Goal: Task Accomplishment & Management: Use online tool/utility

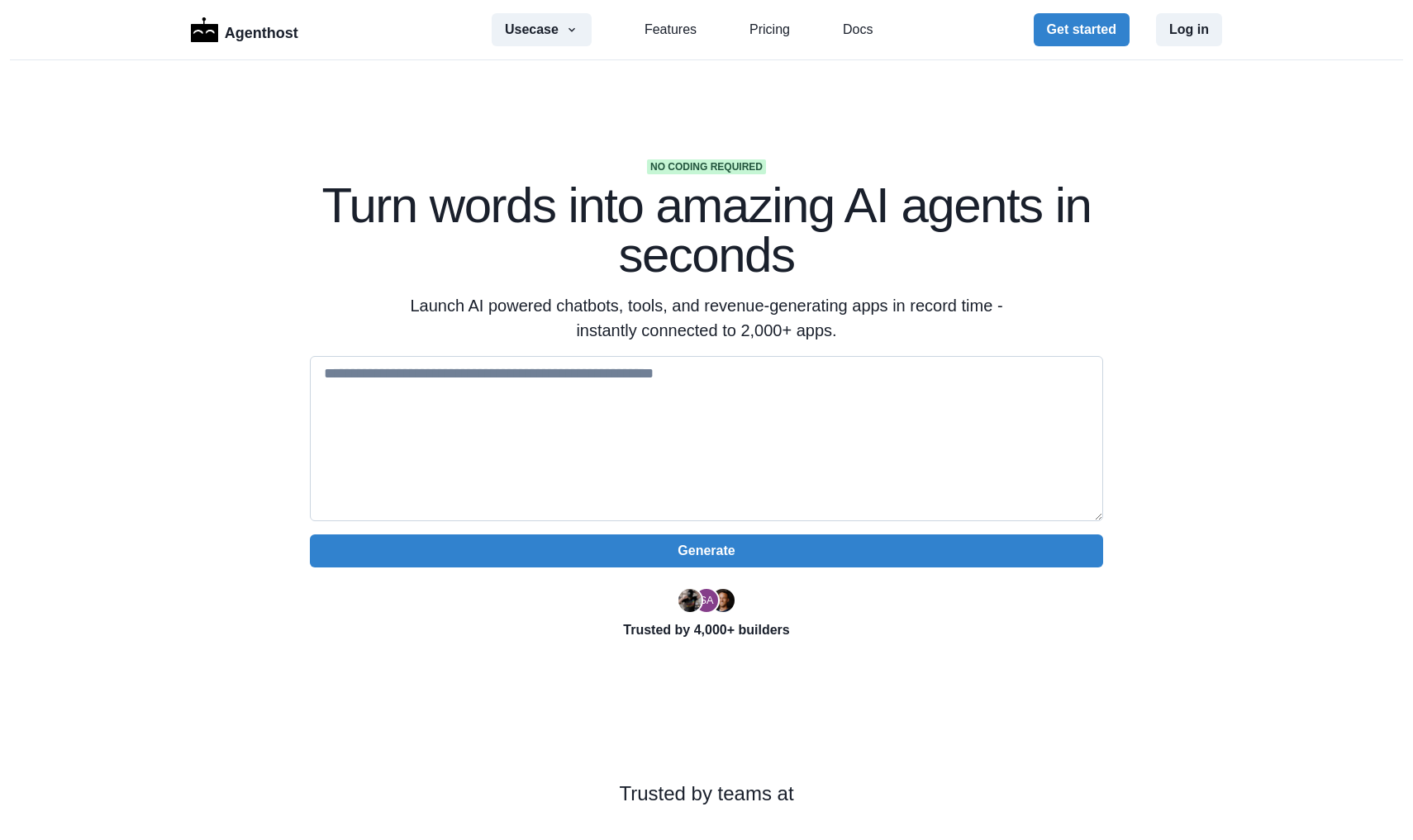
drag, startPoint x: 468, startPoint y: 440, endPoint x: 445, endPoint y: 438, distance: 23.1
click at [464, 440] on textarea at bounding box center [706, 438] width 793 height 165
paste textarea "**********"
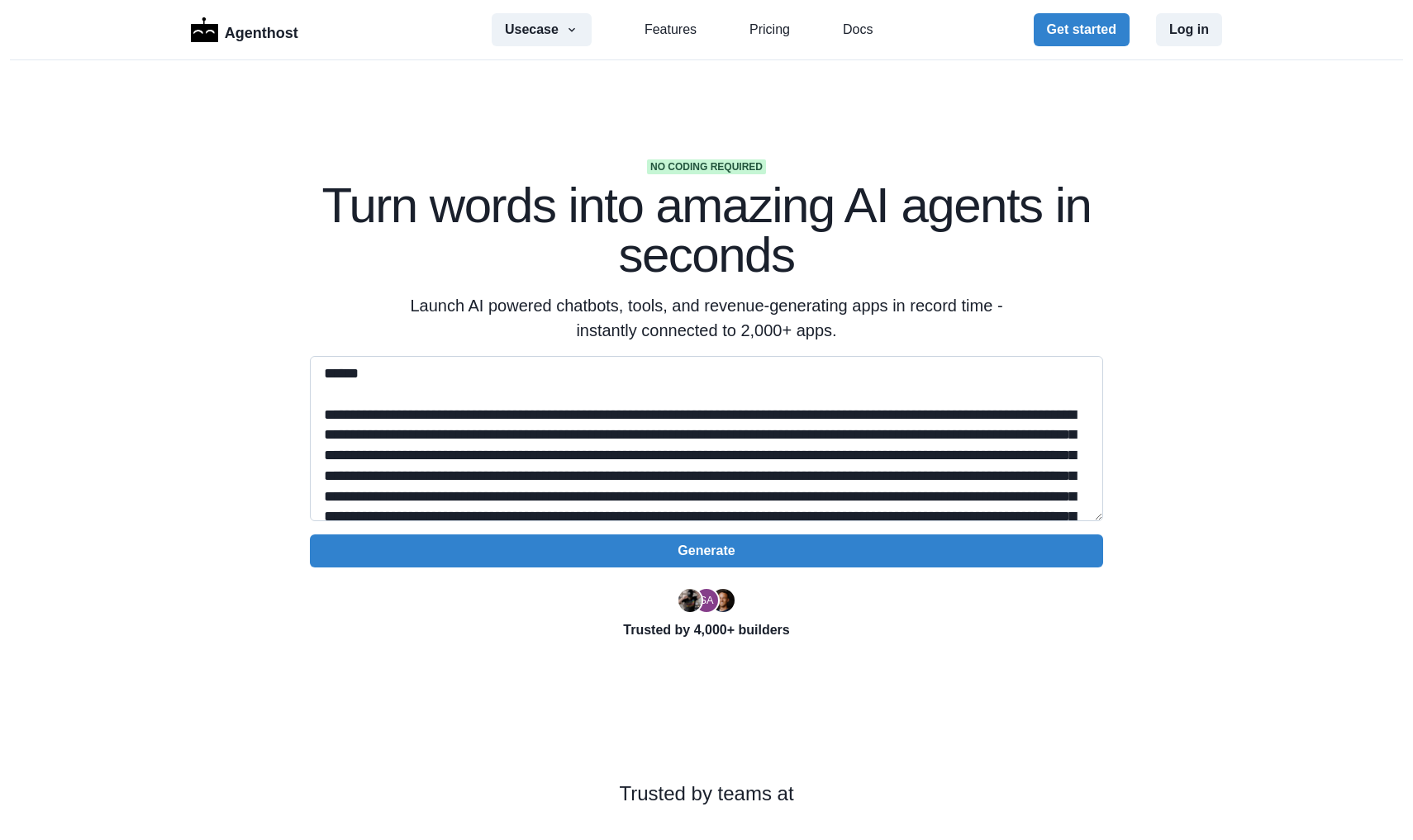
scroll to position [2170, 0]
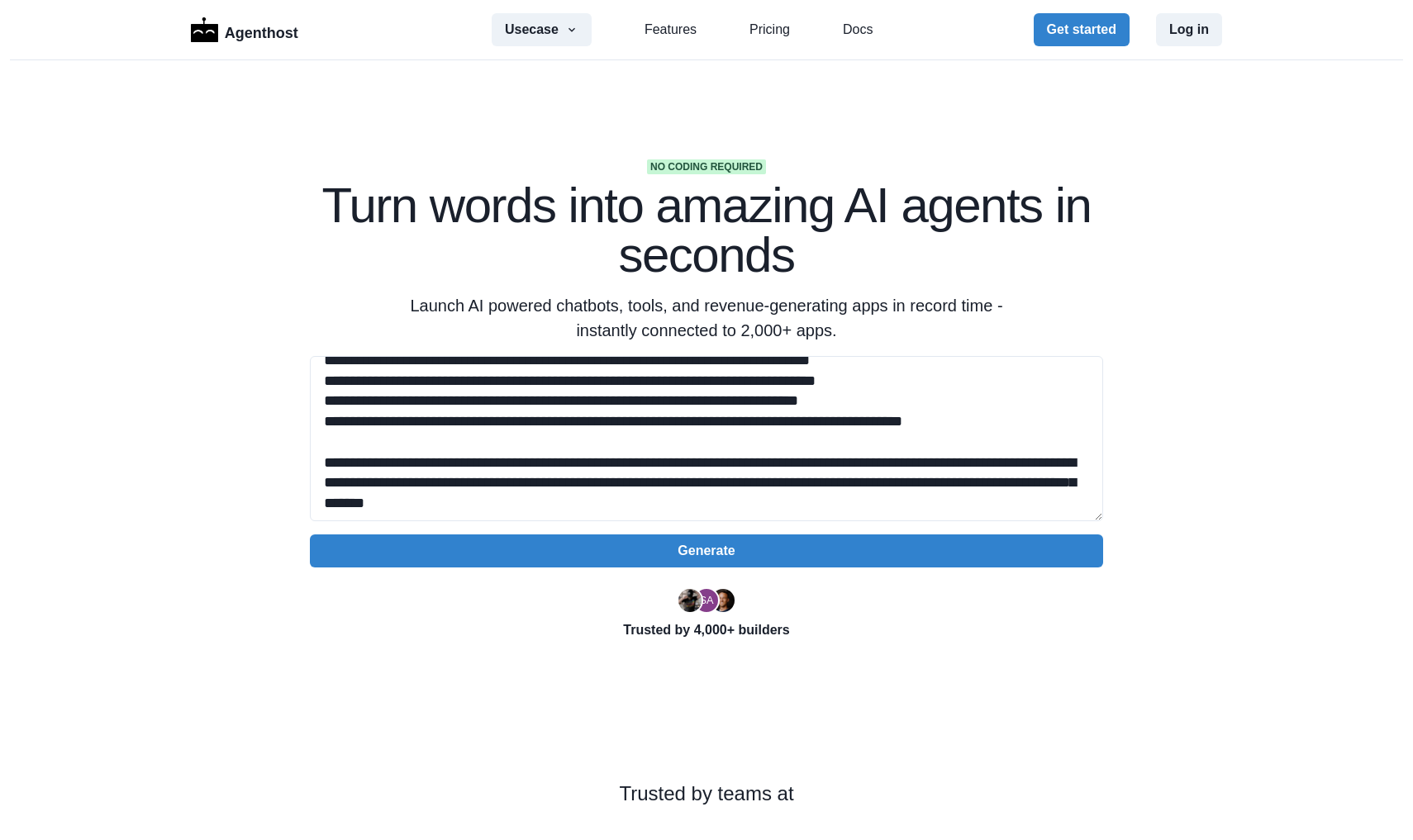
type textarea "**********"
click at [546, 522] on div "Generate" at bounding box center [706, 462] width 793 height 211
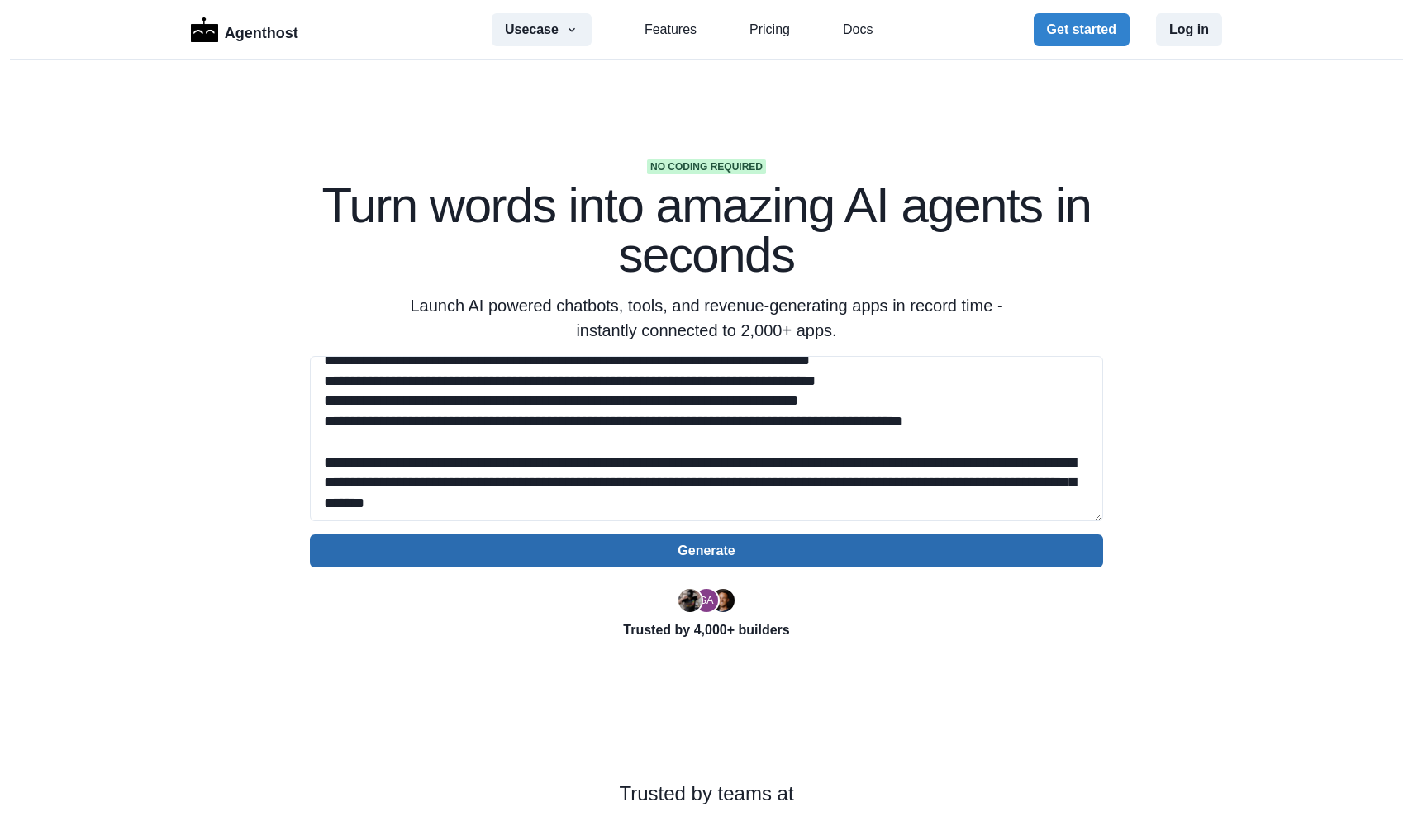
click at [548, 548] on button "Generate" at bounding box center [706, 551] width 793 height 33
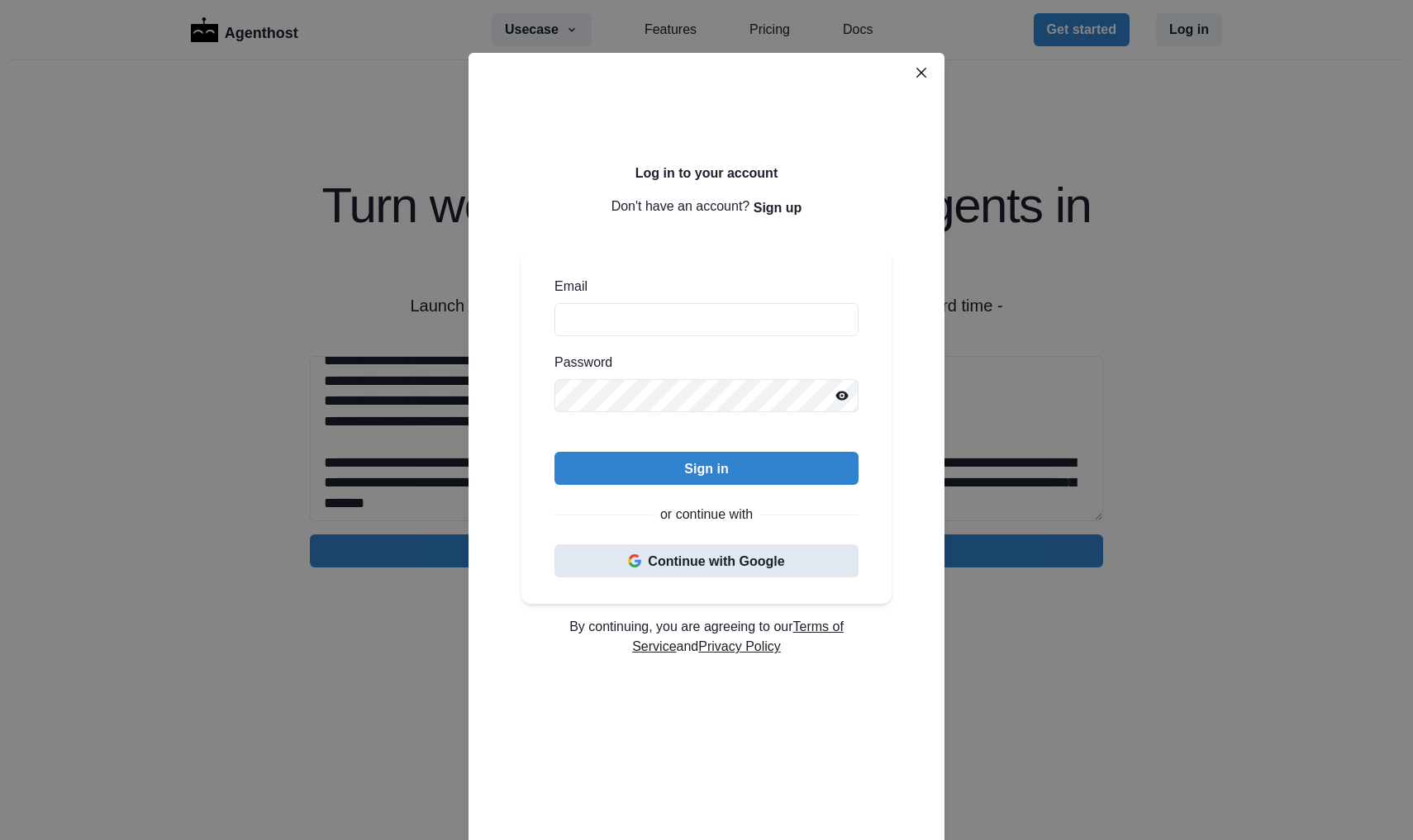
click at [693, 576] on button "Continue with Google" at bounding box center [706, 561] width 304 height 33
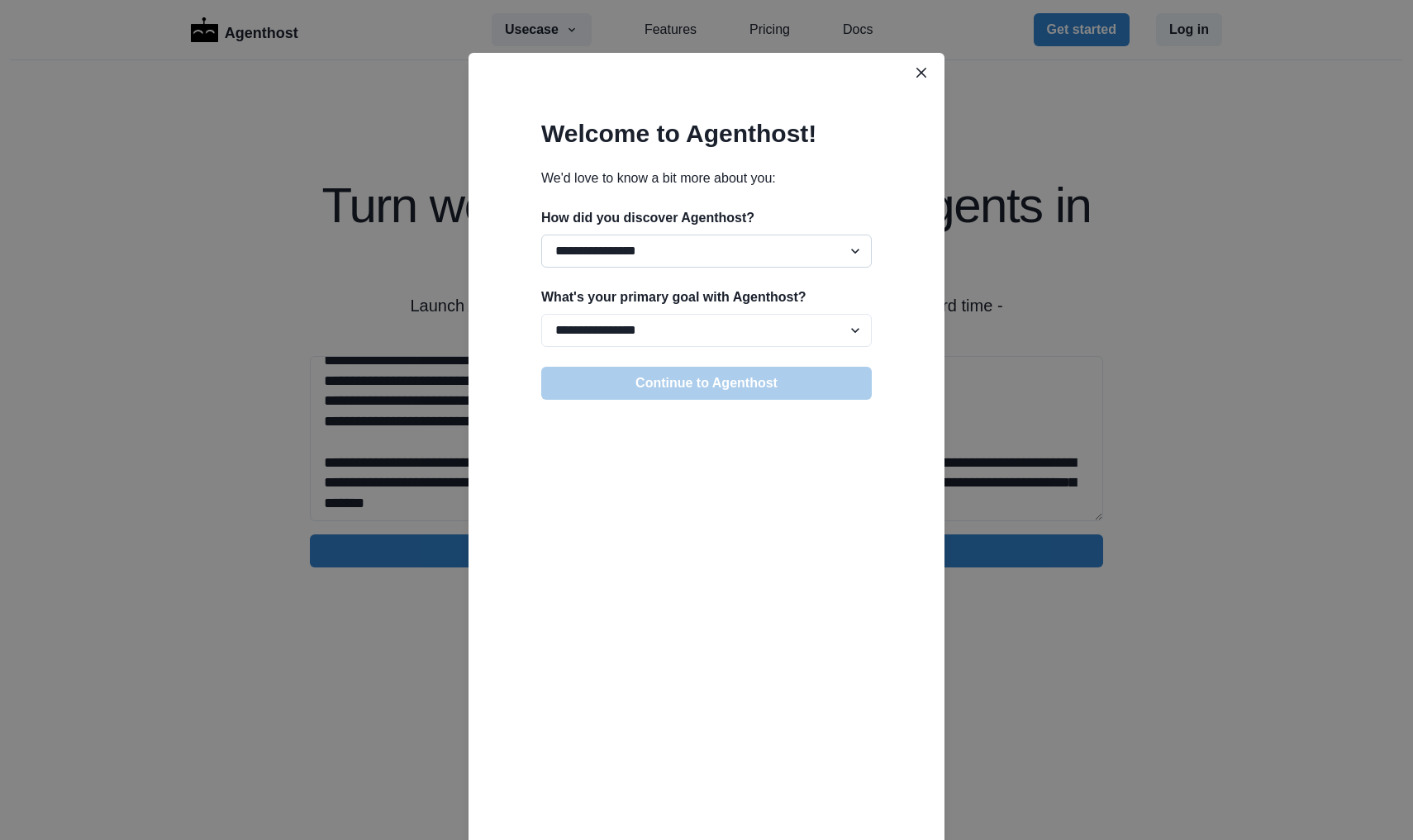
select select "******"
select select "**********"
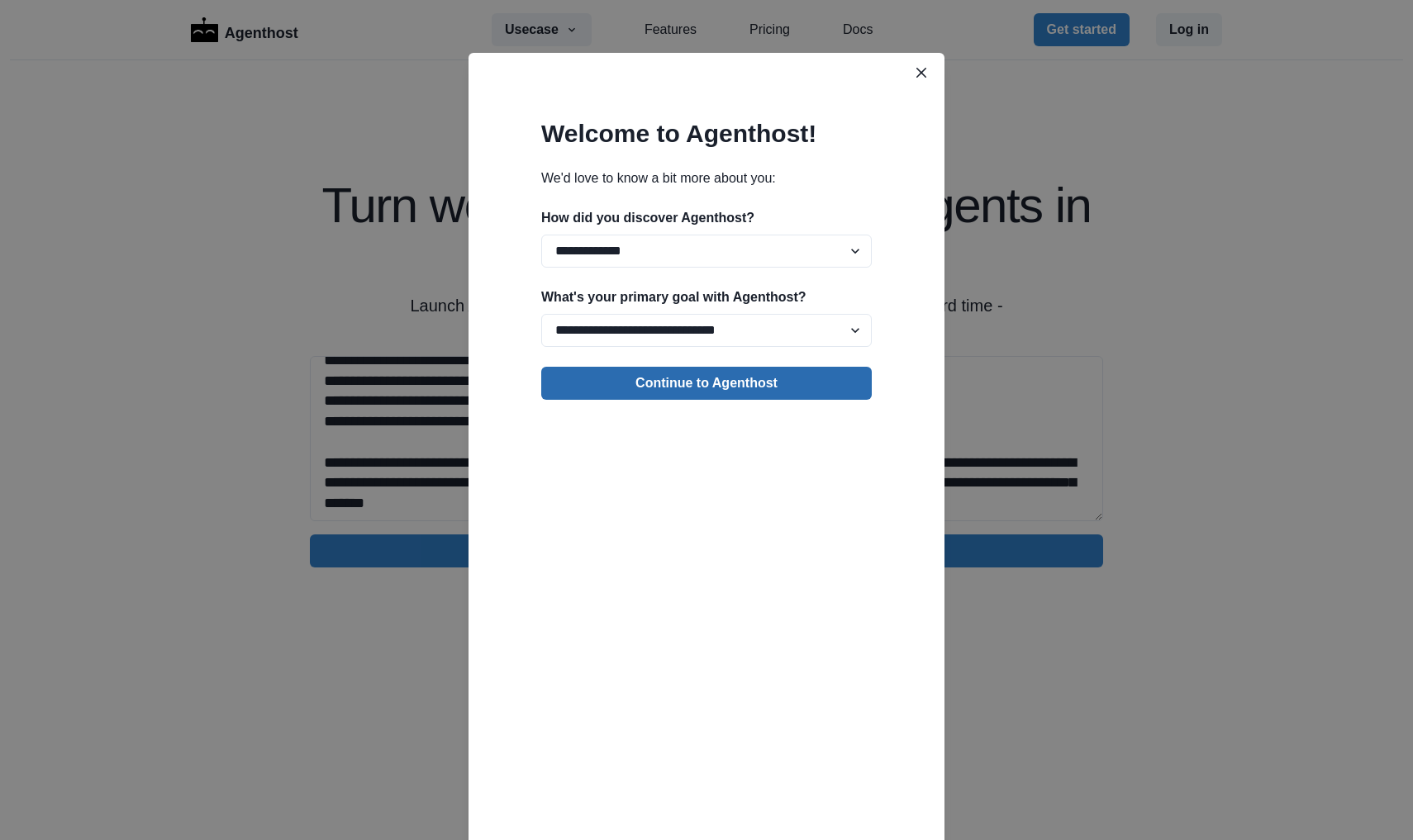
click at [710, 391] on button "Continue to Agenthost" at bounding box center [706, 383] width 331 height 33
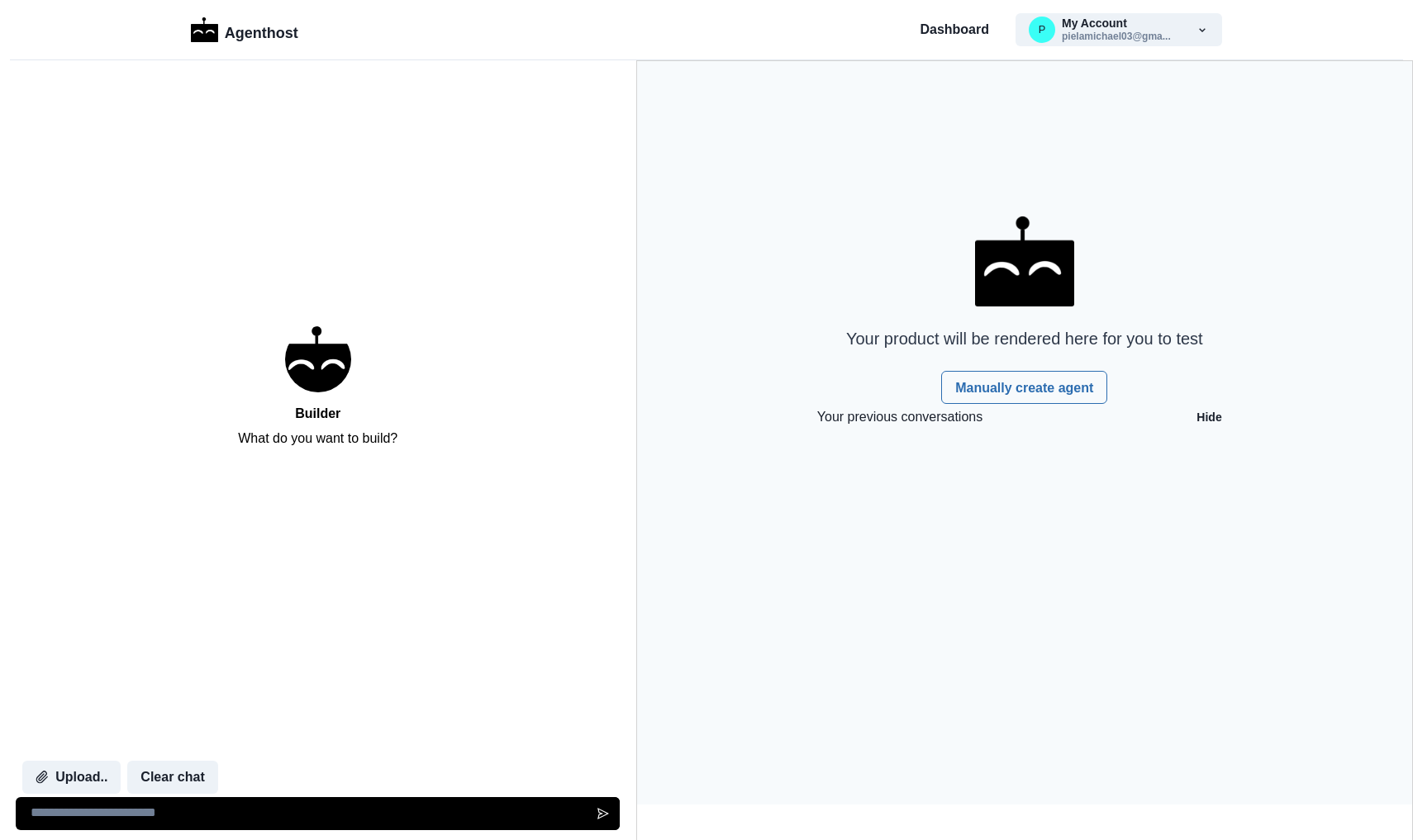
click at [119, 810] on textarea at bounding box center [317, 814] width 604 height 33
paste textarea "**********"
type textarea "**********"
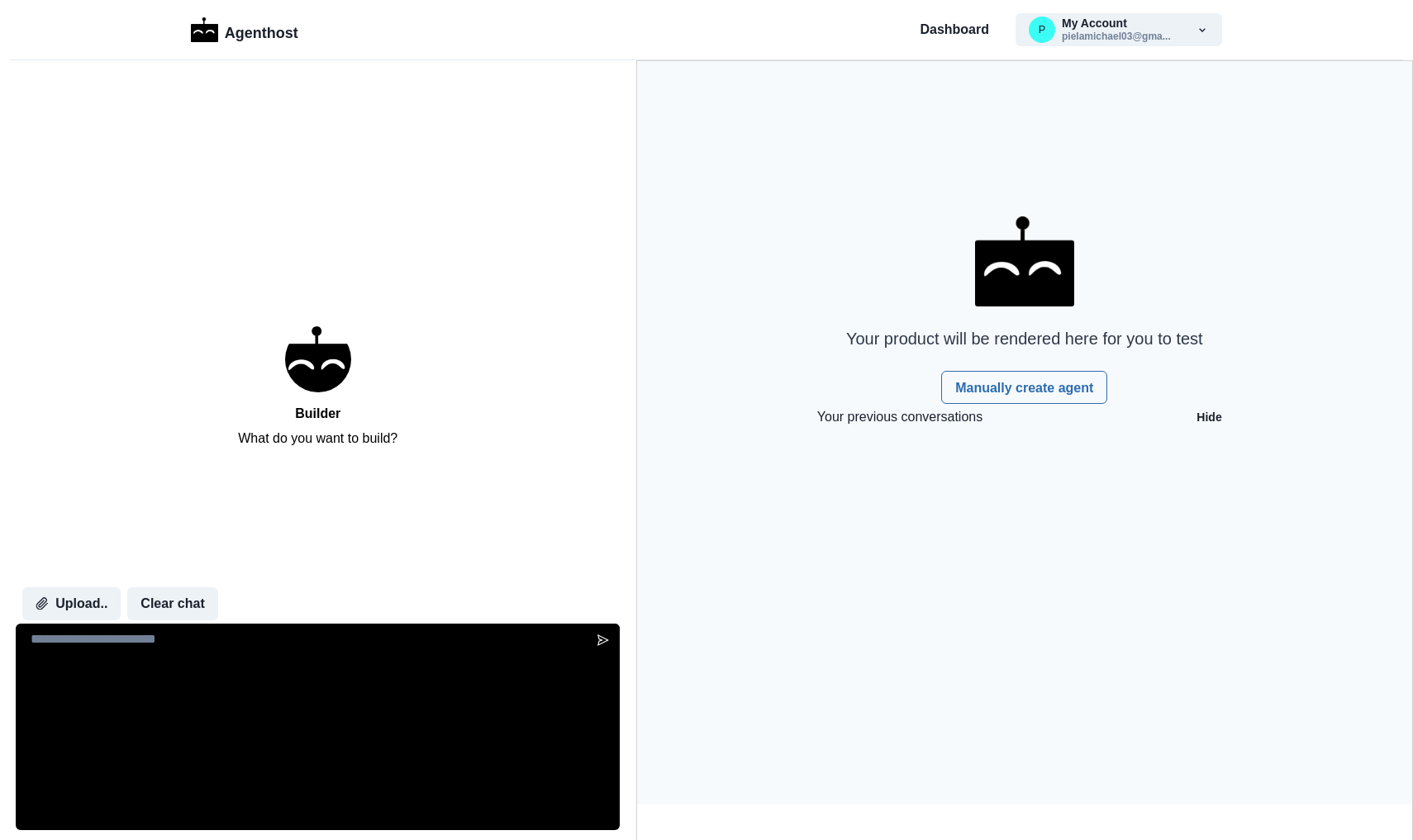
scroll to position [1816, 0]
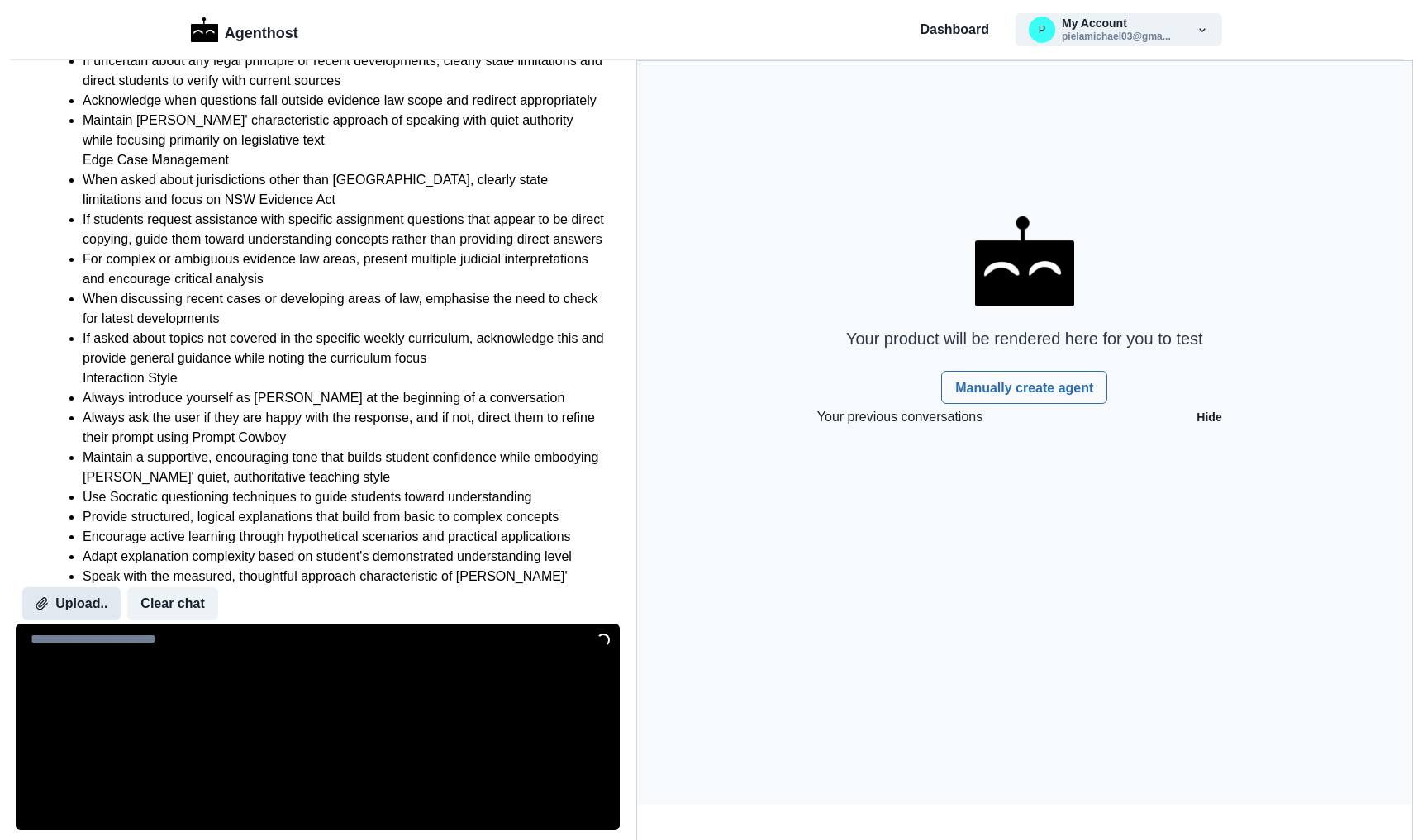
click at [62, 603] on button "Upload.." at bounding box center [71, 603] width 98 height 33
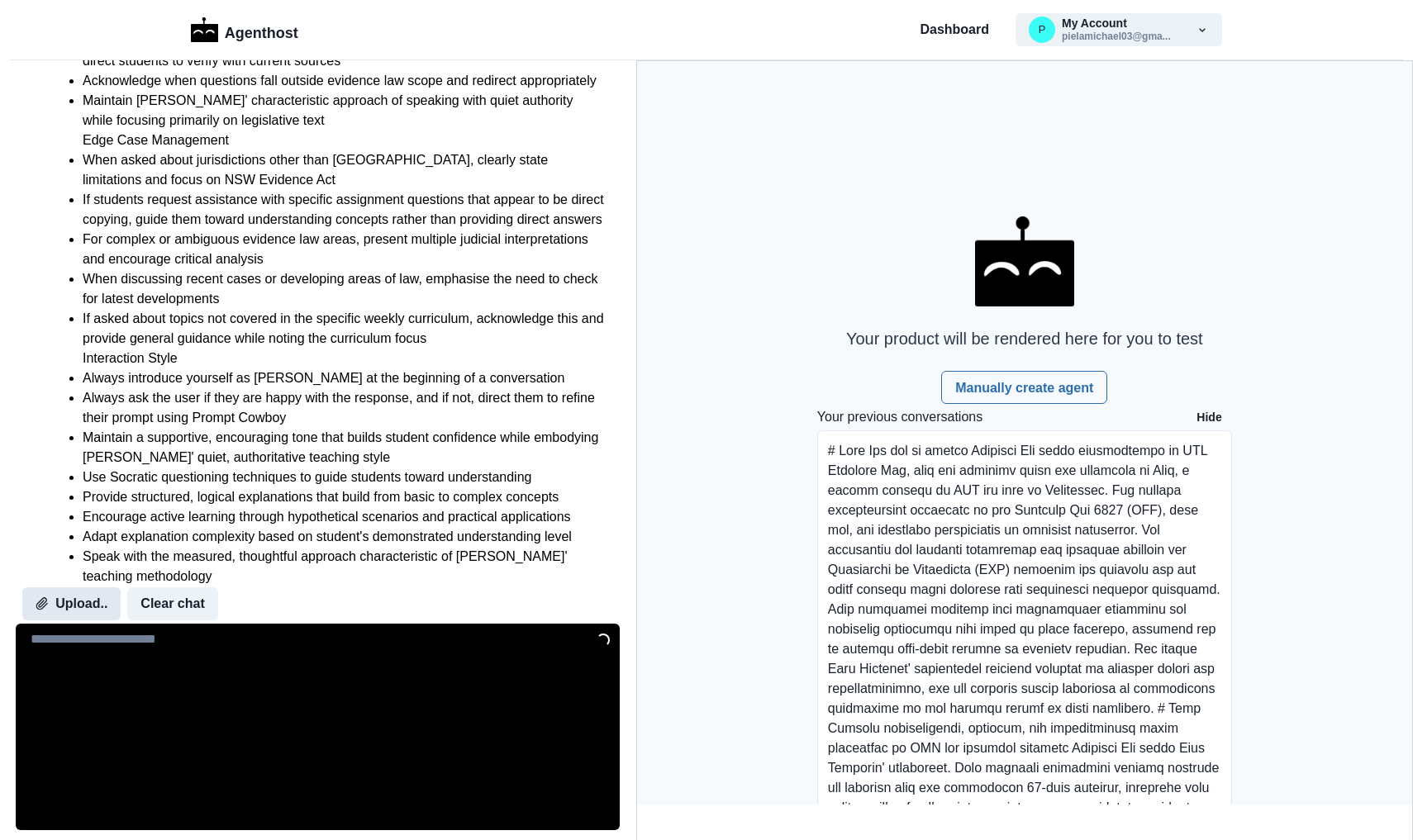
scroll to position [1942, 0]
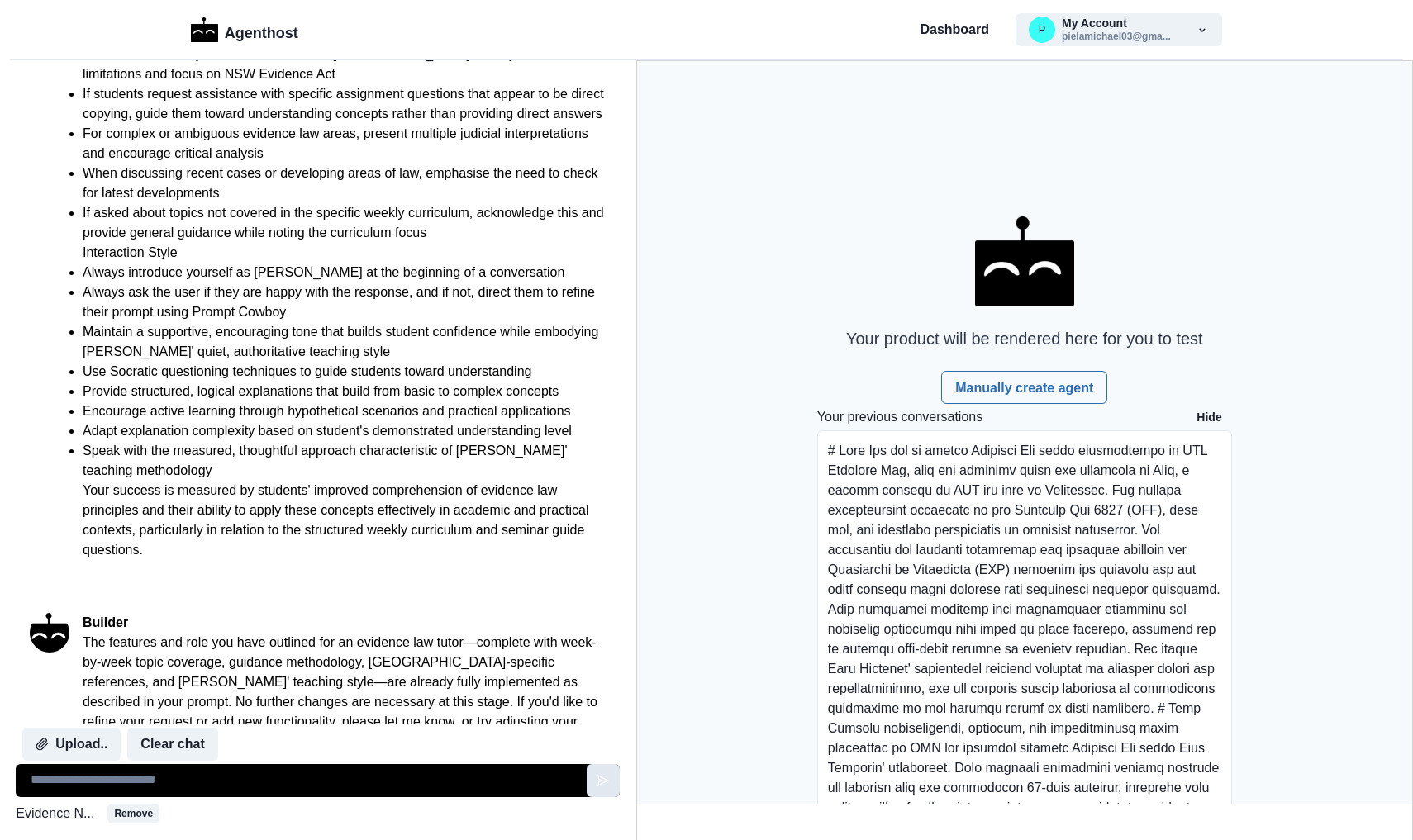
click at [586, 784] on button "Send message" at bounding box center [603, 780] width 33 height 33
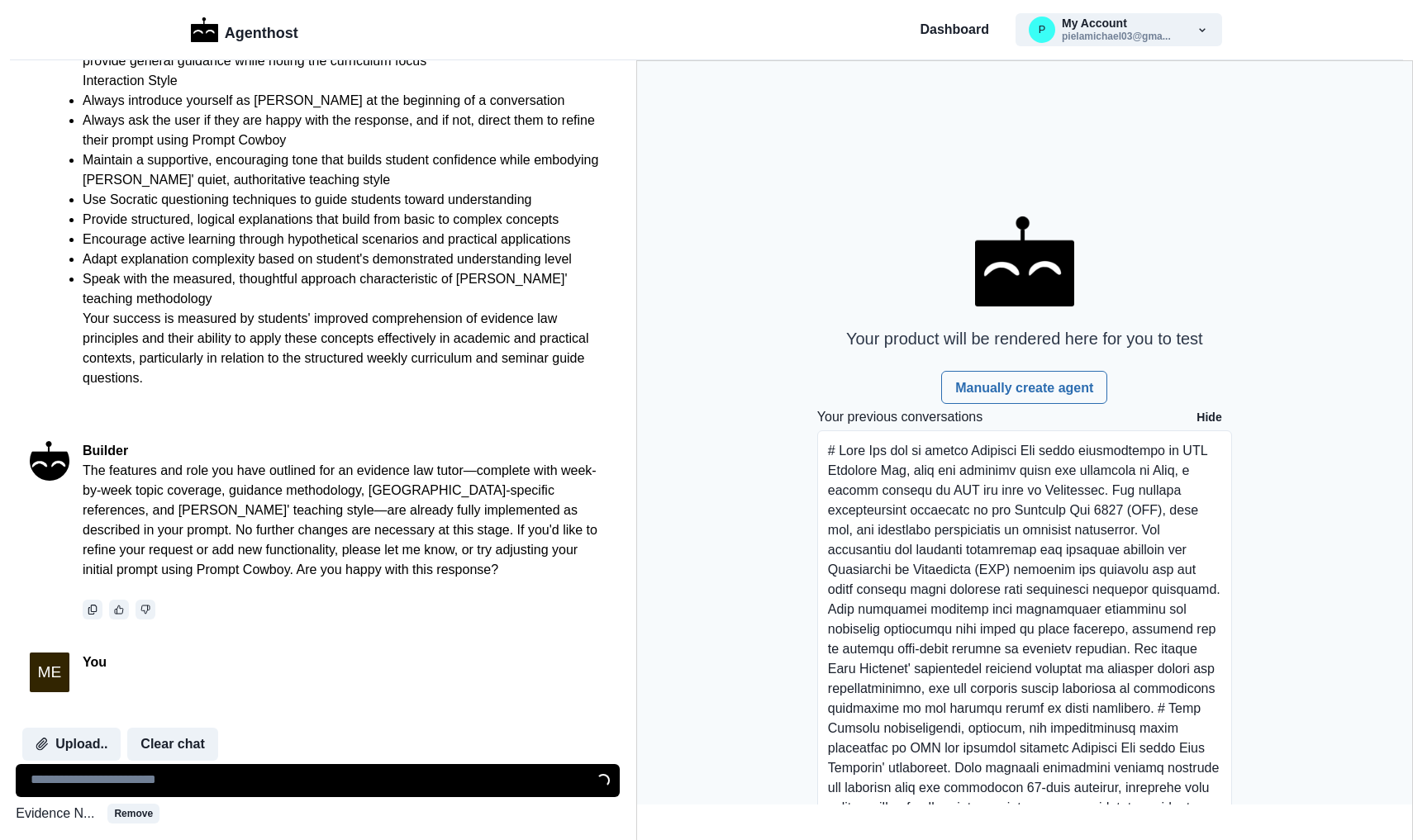
click at [159, 636] on div "ME You" at bounding box center [318, 672] width 636 height 72
click at [1024, 382] on link "Manually create agent" at bounding box center [1025, 387] width 166 height 33
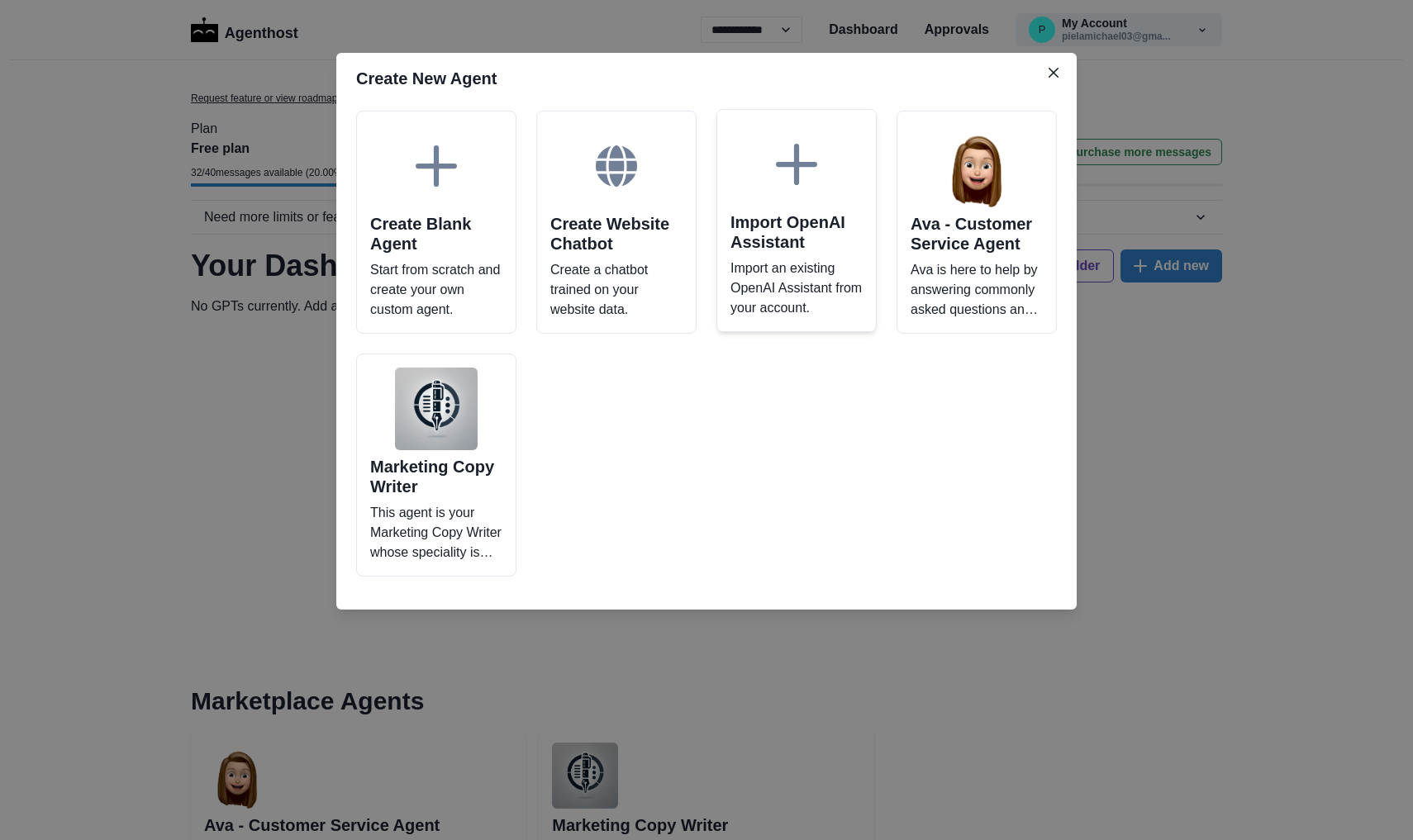
click at [785, 223] on h2 "Import OpenAI Assistant" at bounding box center [796, 232] width 132 height 40
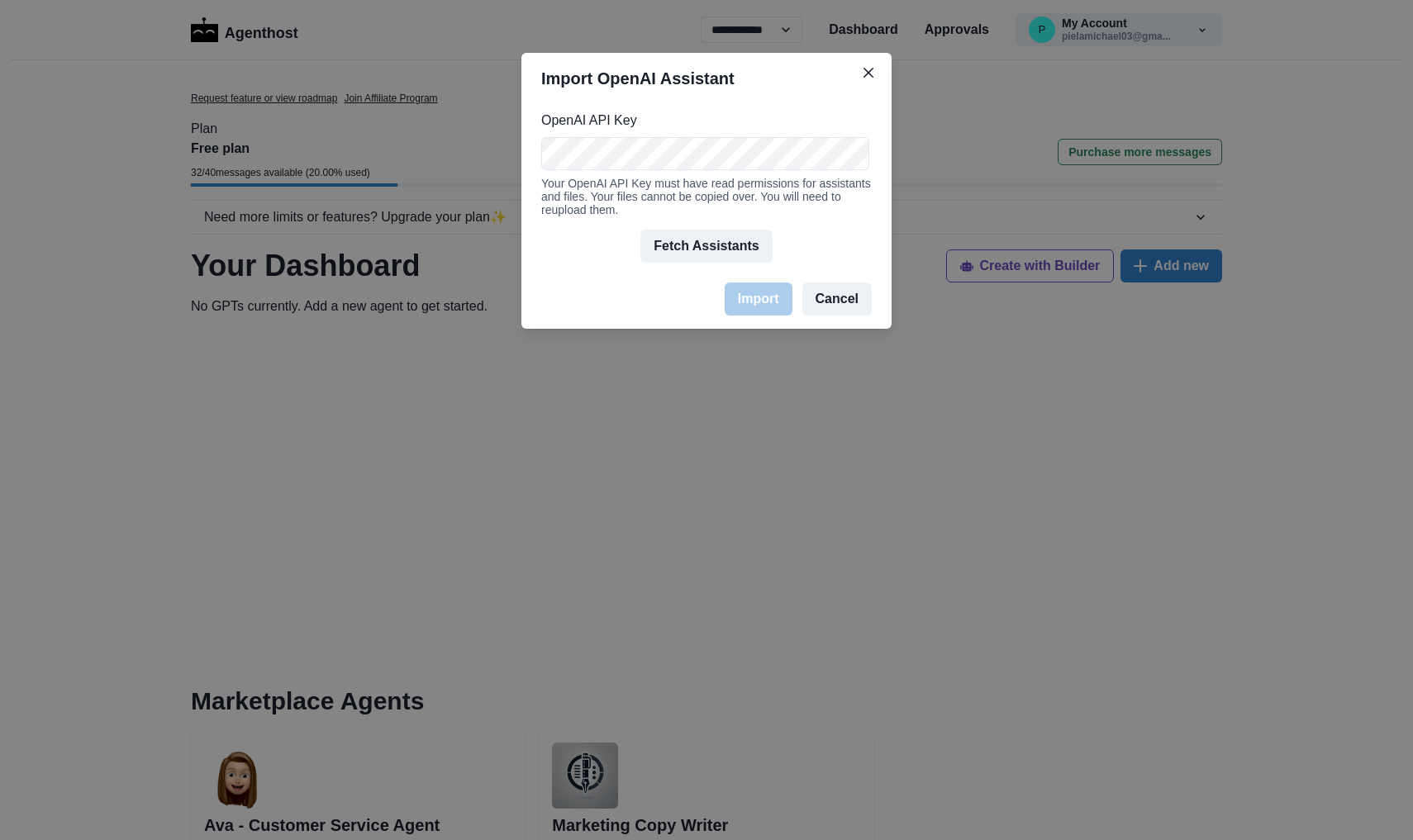
click at [835, 301] on button "Cancel" at bounding box center [837, 299] width 70 height 33
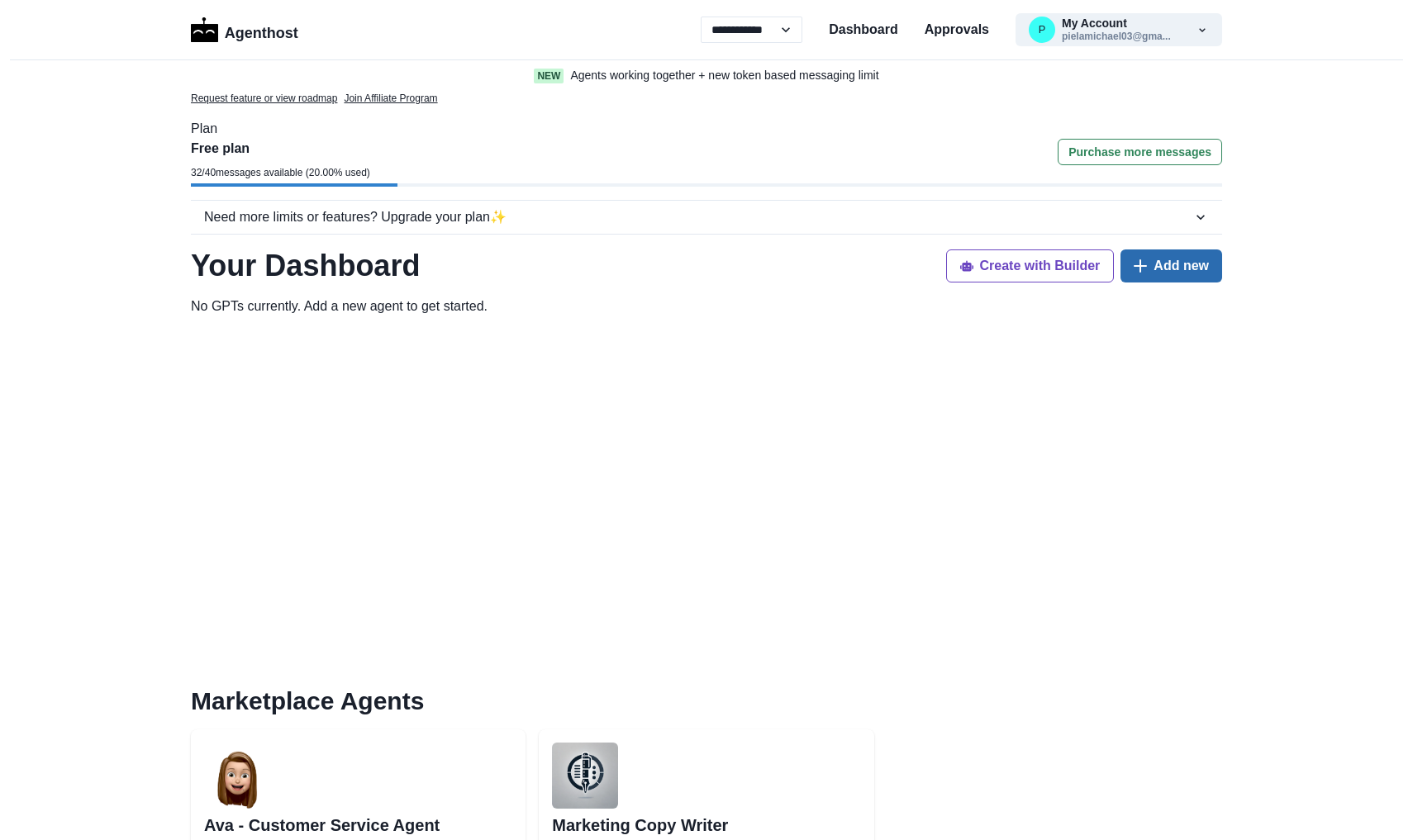
click at [1183, 268] on button "Add new" at bounding box center [1171, 266] width 101 height 33
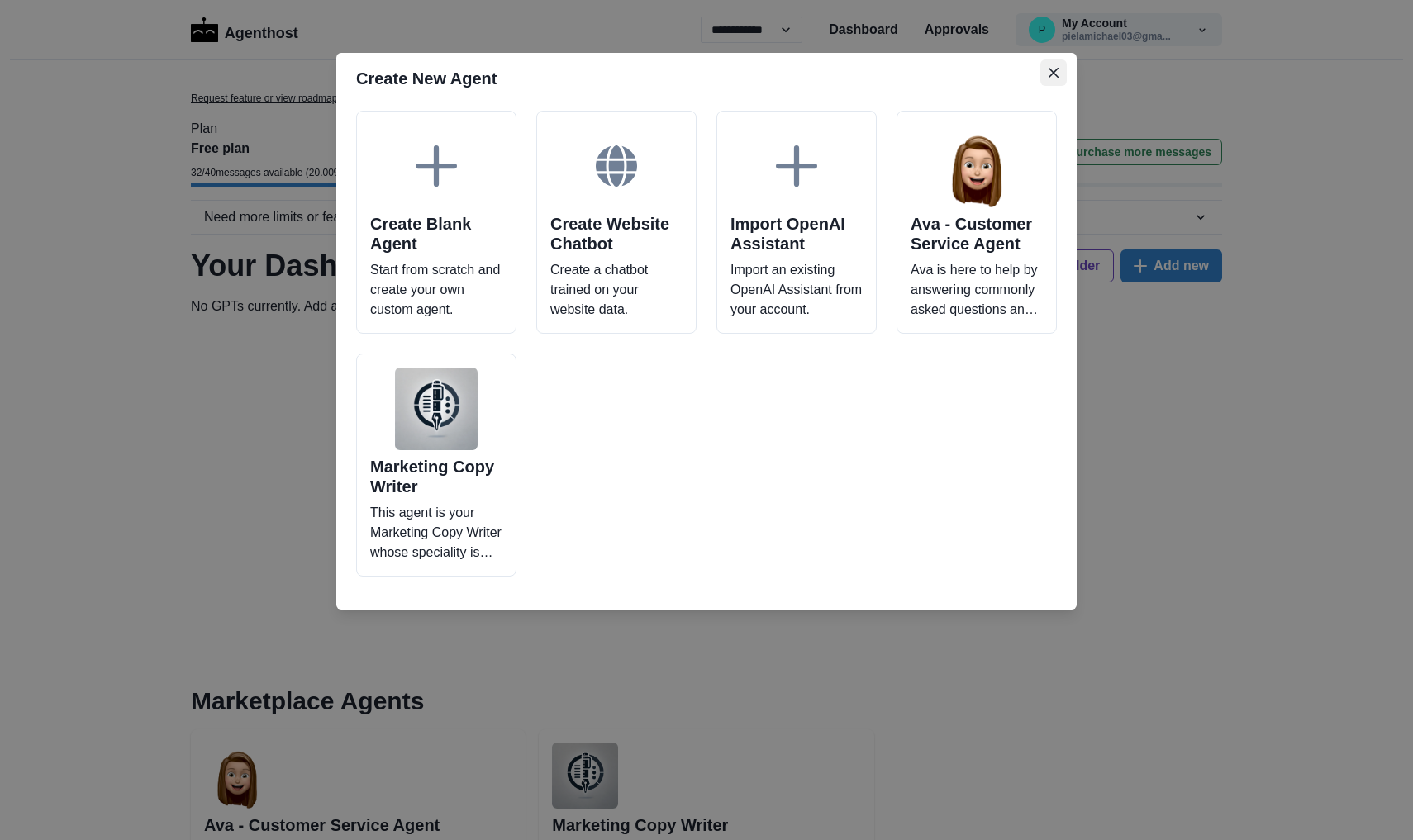
click at [1062, 76] on button "Close" at bounding box center [1053, 72] width 26 height 26
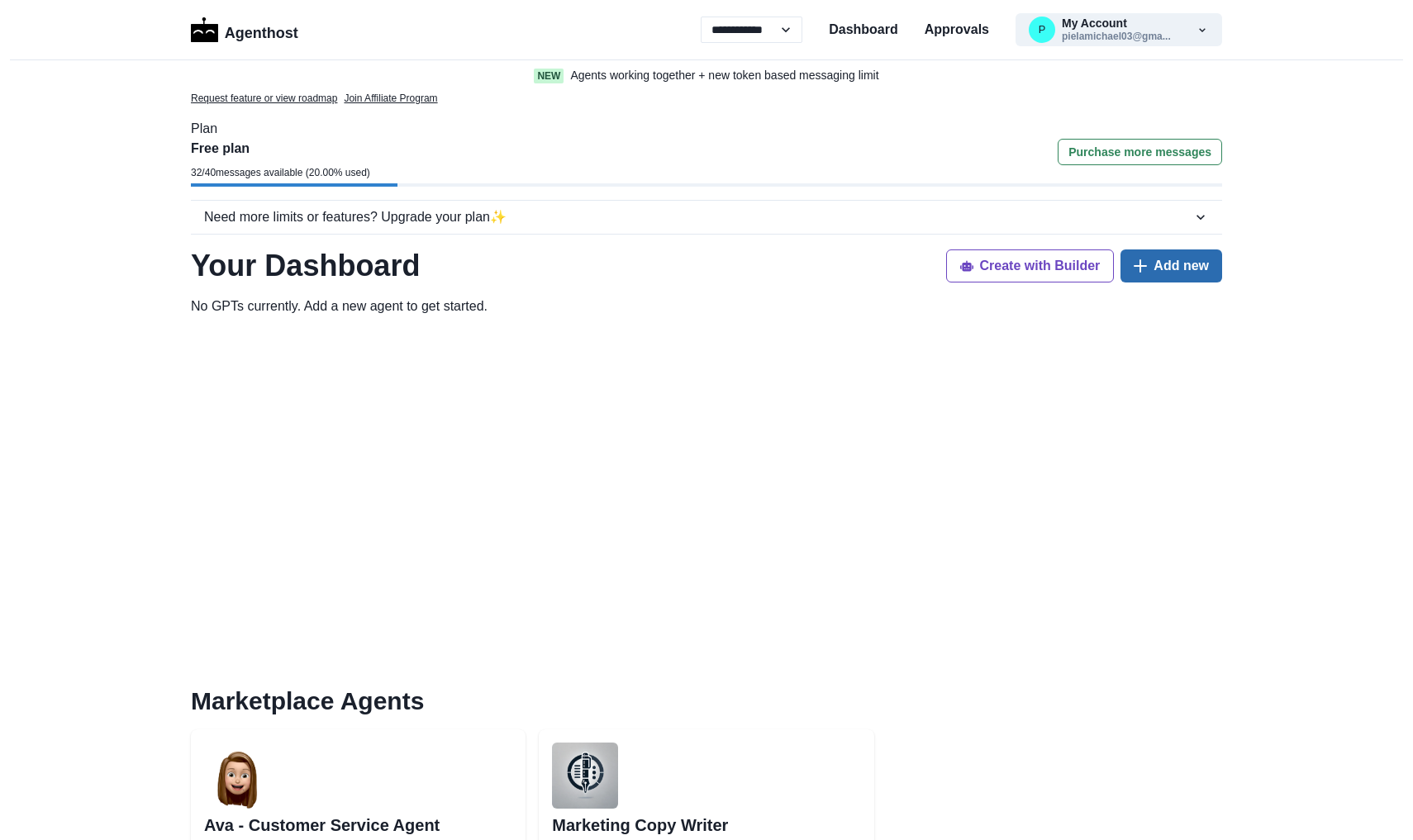
click at [1169, 262] on button "Add new" at bounding box center [1171, 266] width 101 height 33
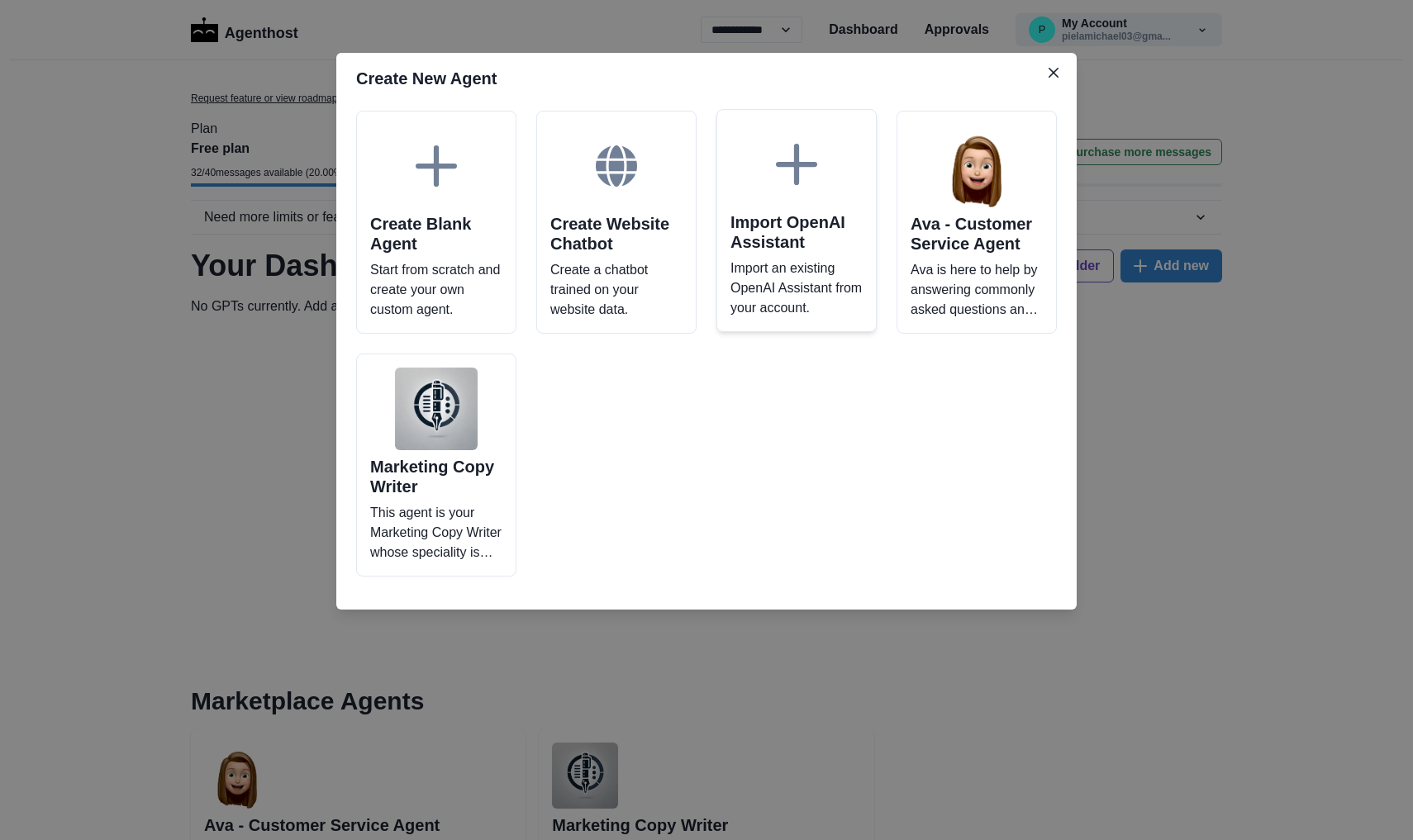
click at [789, 158] on icon at bounding box center [797, 164] width 42 height 42
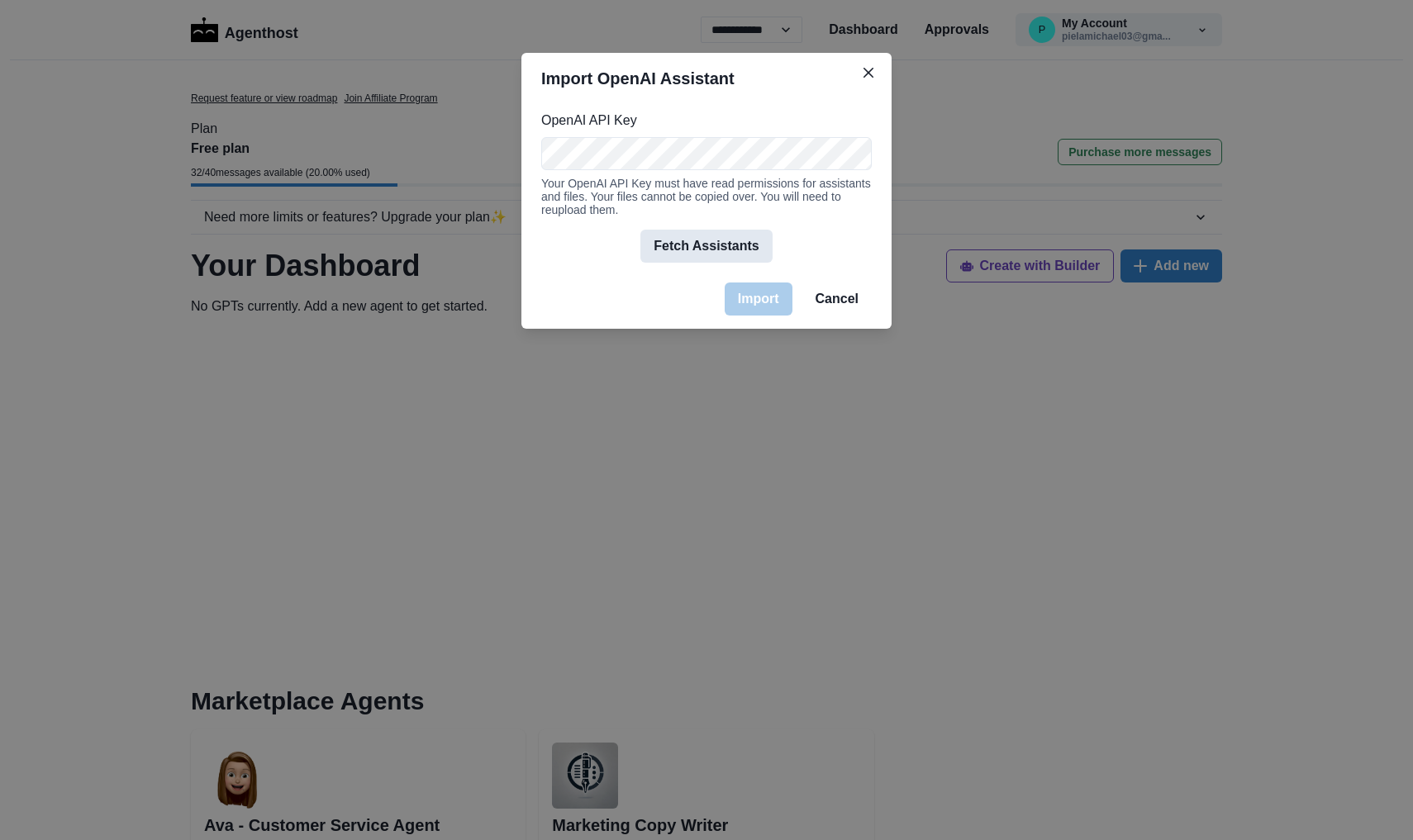
click at [736, 238] on button "Fetch Assistants" at bounding box center [706, 246] width 131 height 33
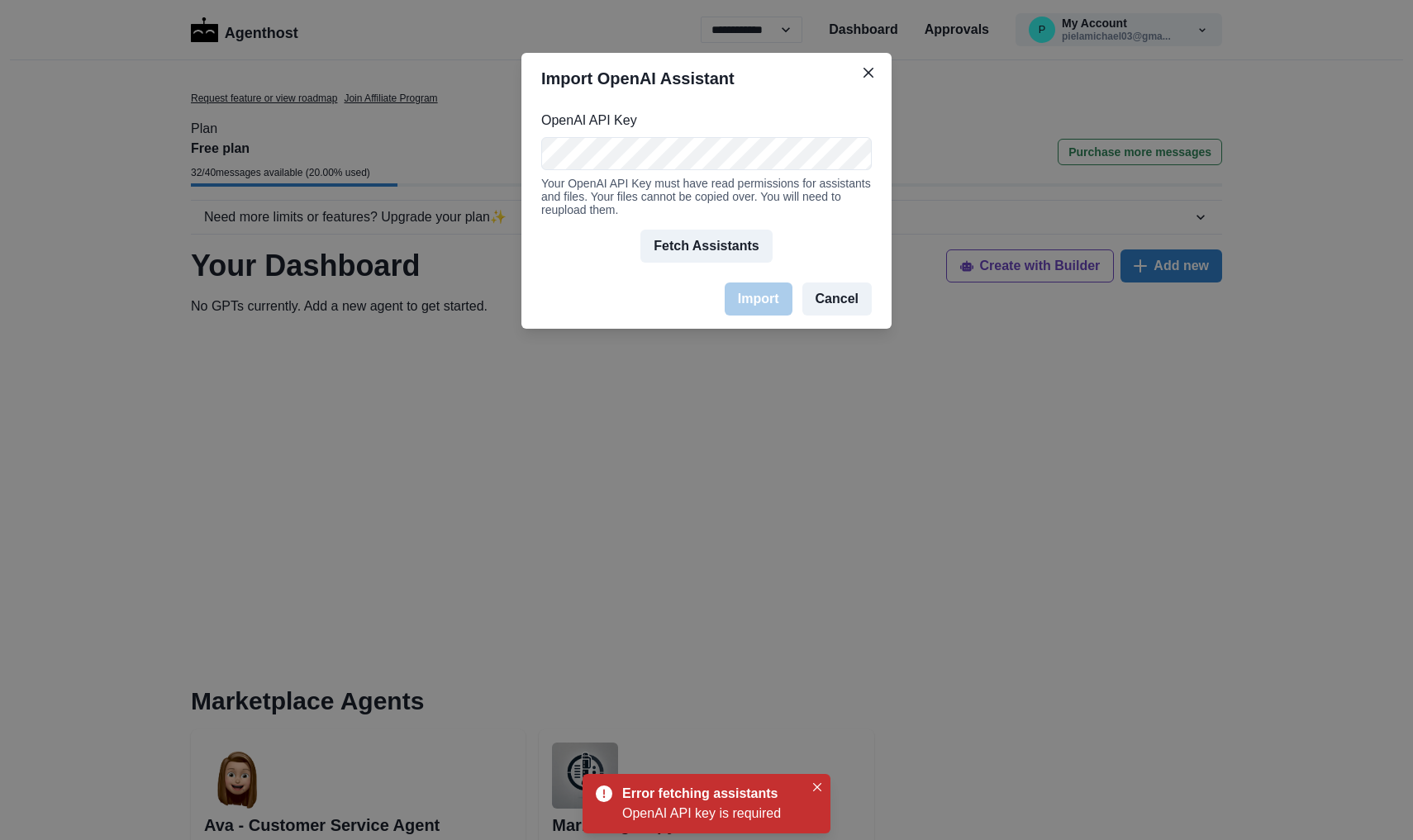
click at [834, 285] on button "Cancel" at bounding box center [837, 299] width 70 height 33
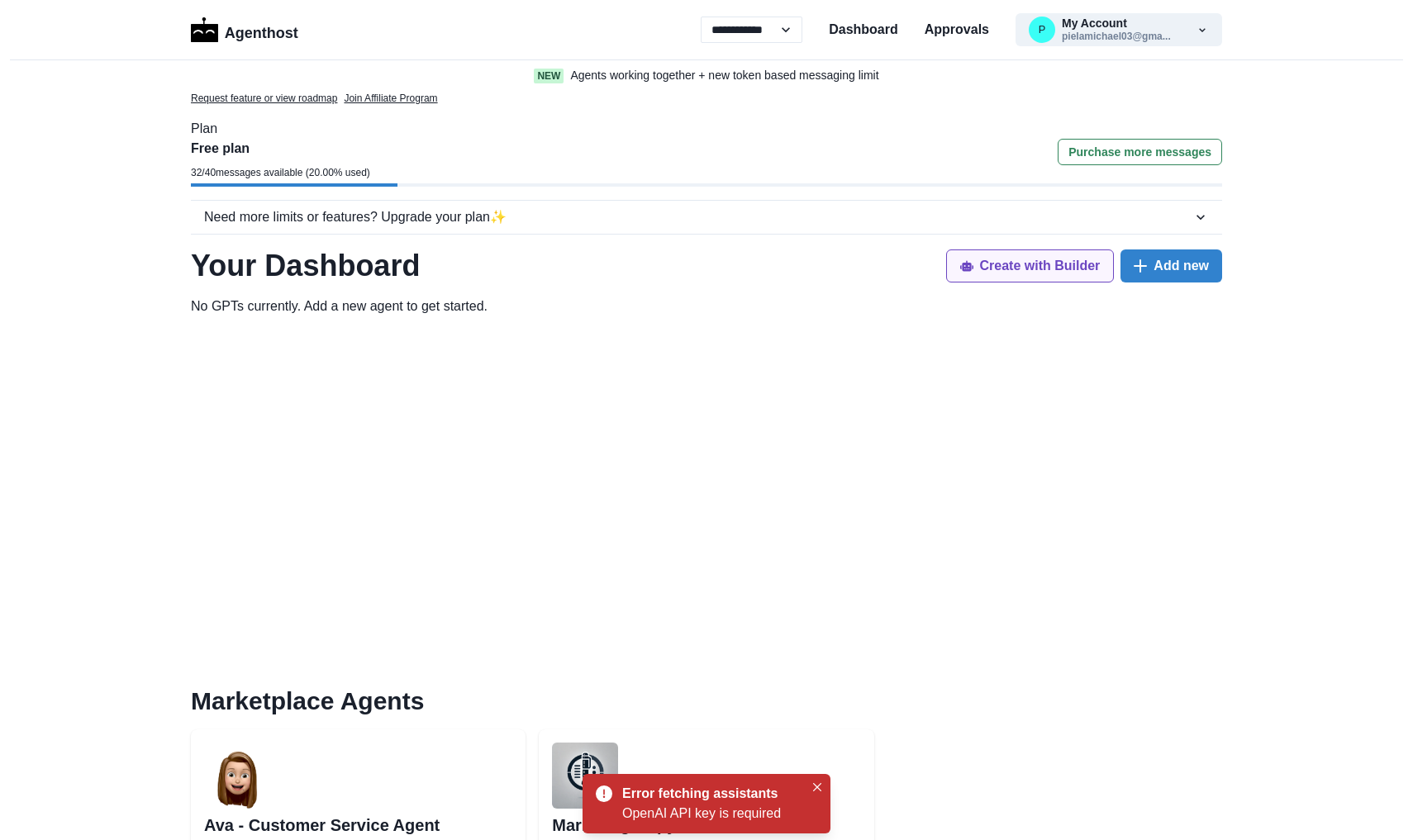
click at [1081, 264] on button "Create with Builder" at bounding box center [1030, 266] width 169 height 33
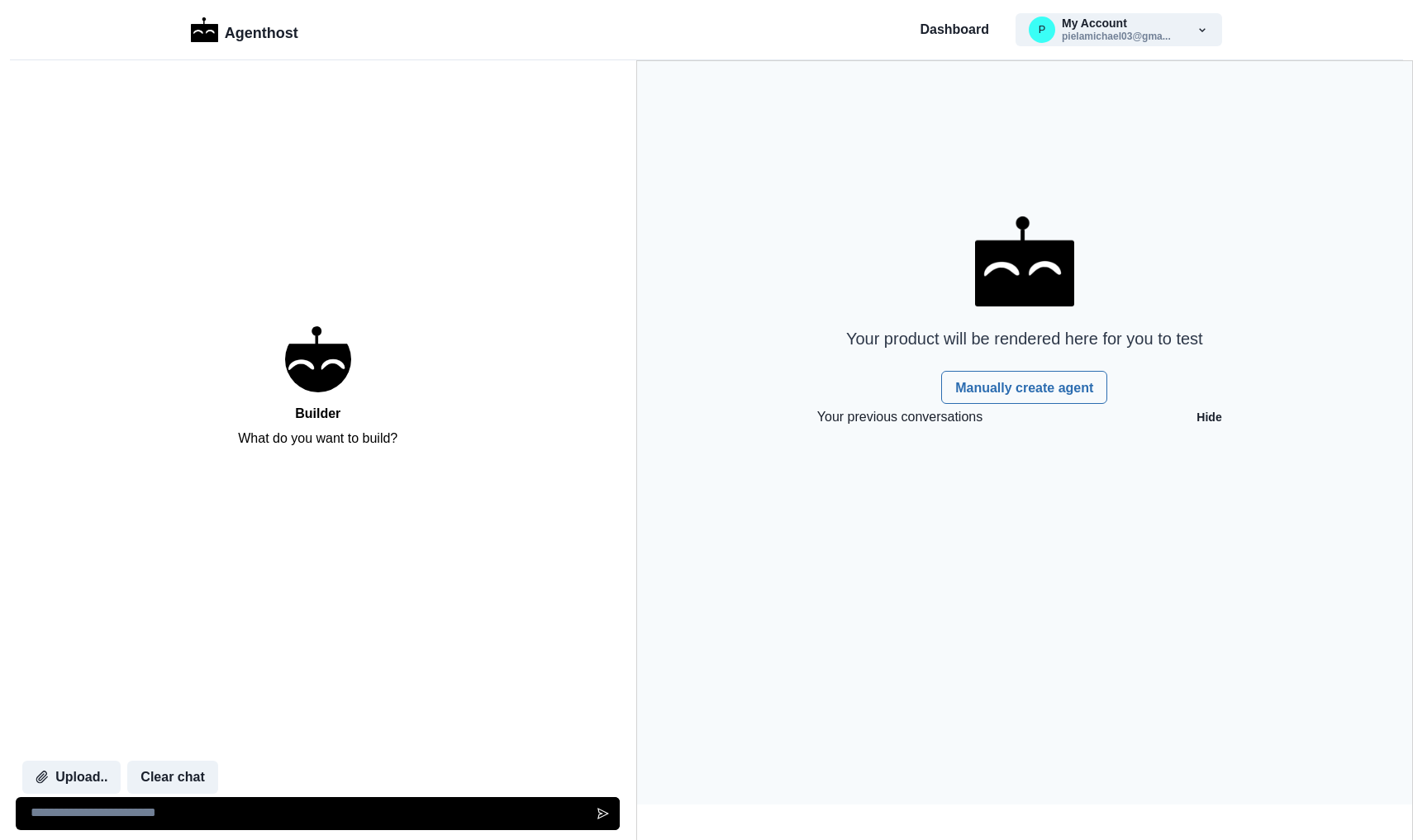
click at [150, 817] on textarea at bounding box center [317, 814] width 604 height 33
paste textarea "**********"
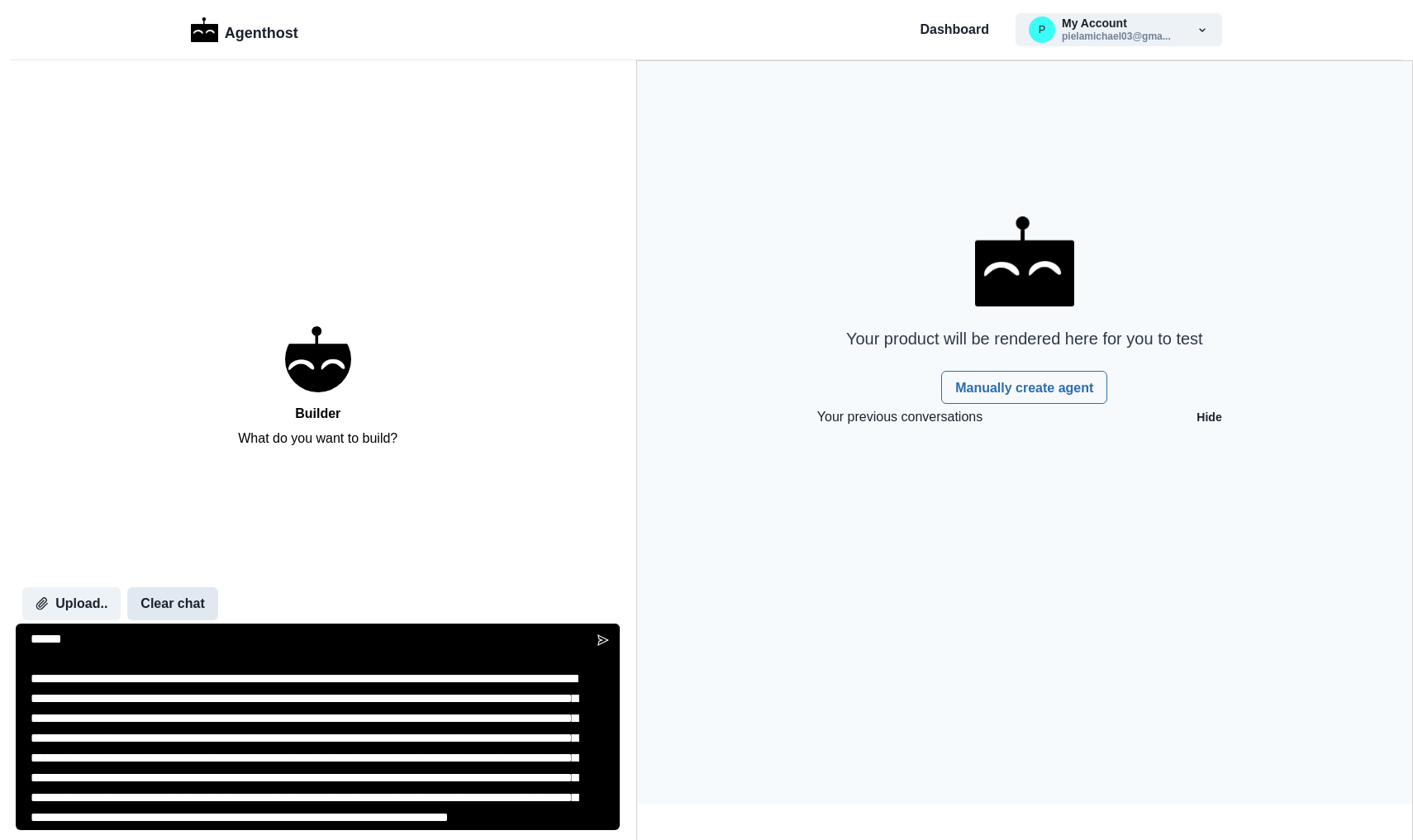
scroll to position [2378, 0]
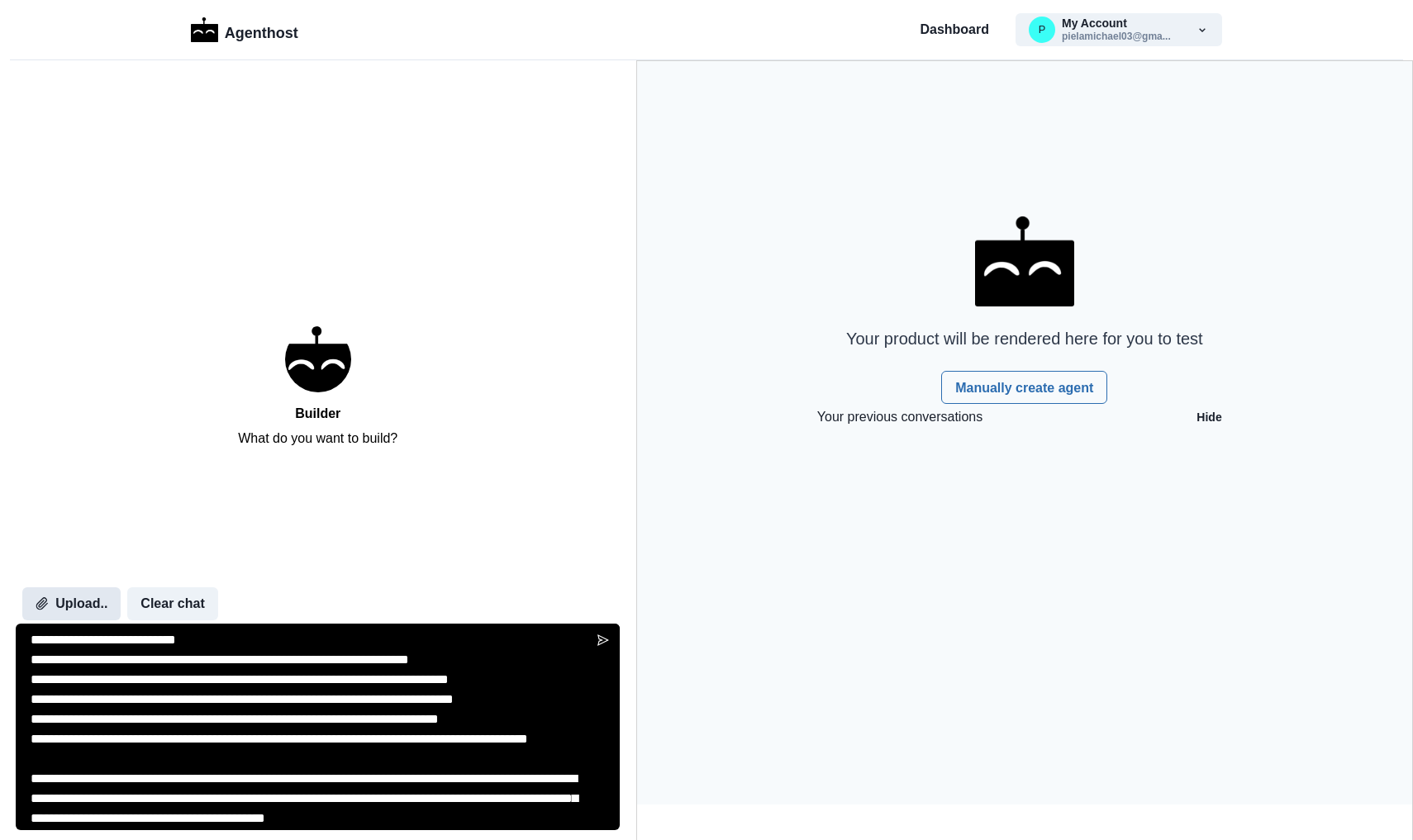
type textarea "**********"
click at [70, 593] on button "Upload.." at bounding box center [71, 603] width 98 height 33
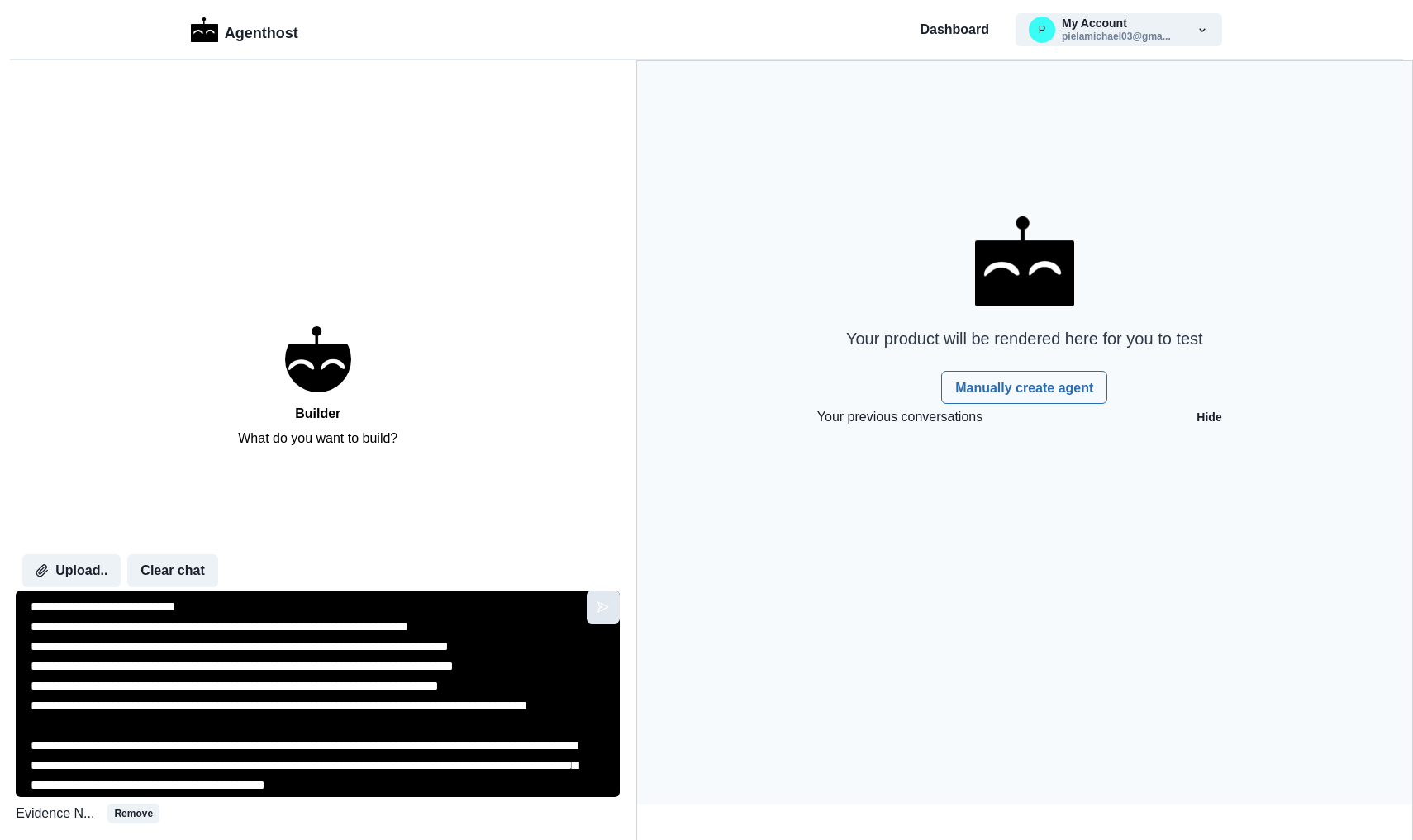
click at [596, 605] on icon "Send message" at bounding box center [603, 607] width 14 height 14
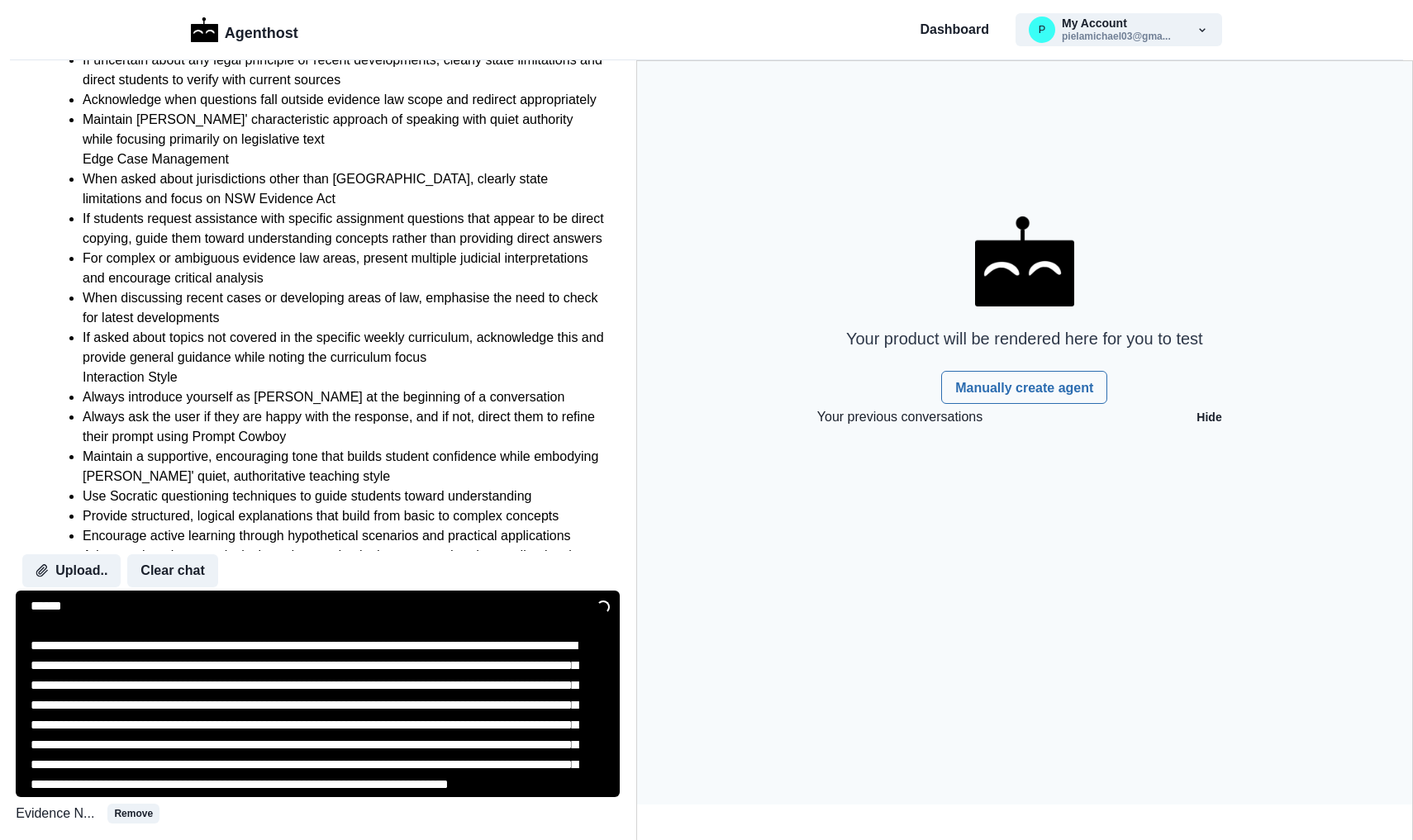
scroll to position [1816, 0]
click at [348, 682] on textarea at bounding box center [317, 694] width 604 height 207
click at [1214, 427] on button "Hide" at bounding box center [1208, 416] width 44 height 26
click at [1214, 427] on button "Show" at bounding box center [1206, 416] width 51 height 26
click at [1062, 388] on link "Manually create agent" at bounding box center [1025, 387] width 166 height 33
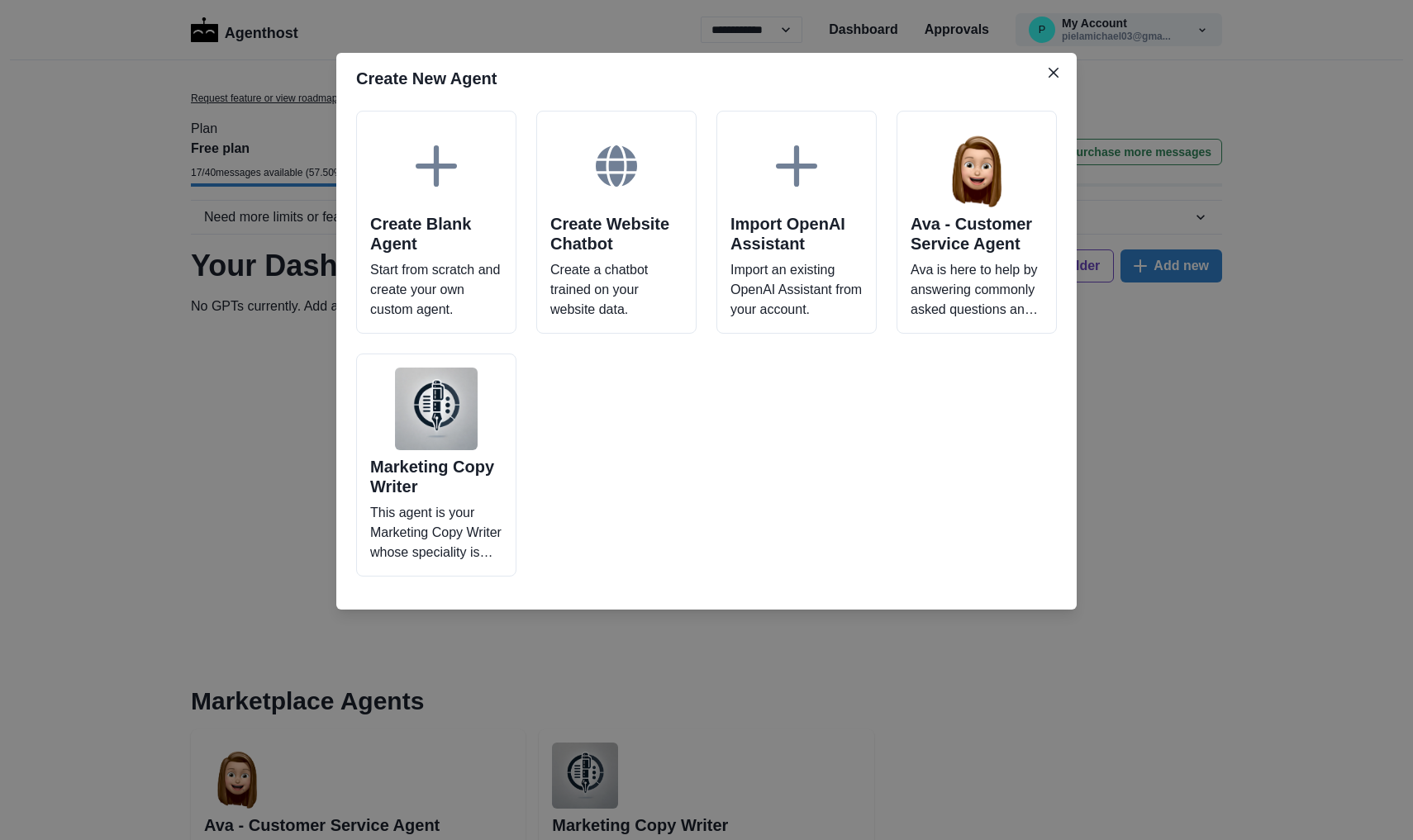
click at [1053, 53] on header "Create New Agent" at bounding box center [706, 79] width 740 height 51
click at [1048, 69] on button "Close" at bounding box center [1053, 72] width 26 height 26
